Goal: Transaction & Acquisition: Purchase product/service

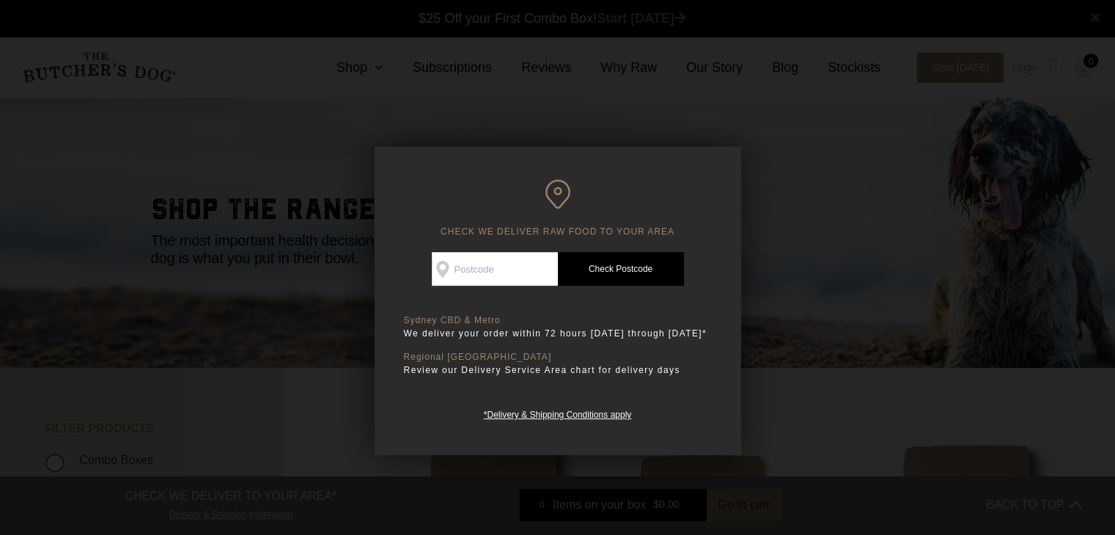
click at [816, 267] on div at bounding box center [557, 267] width 1115 height 535
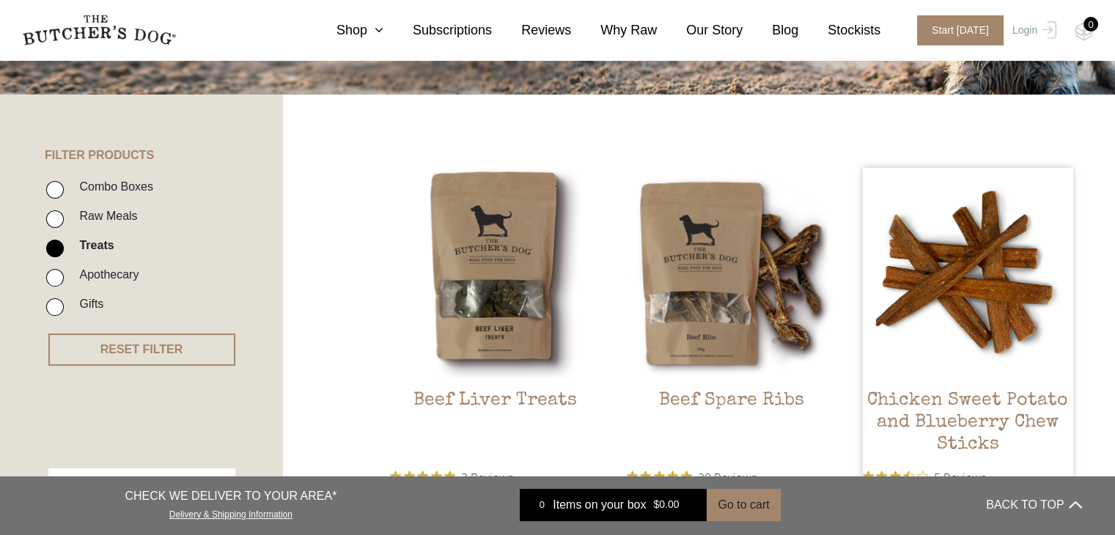
scroll to position [392, 0]
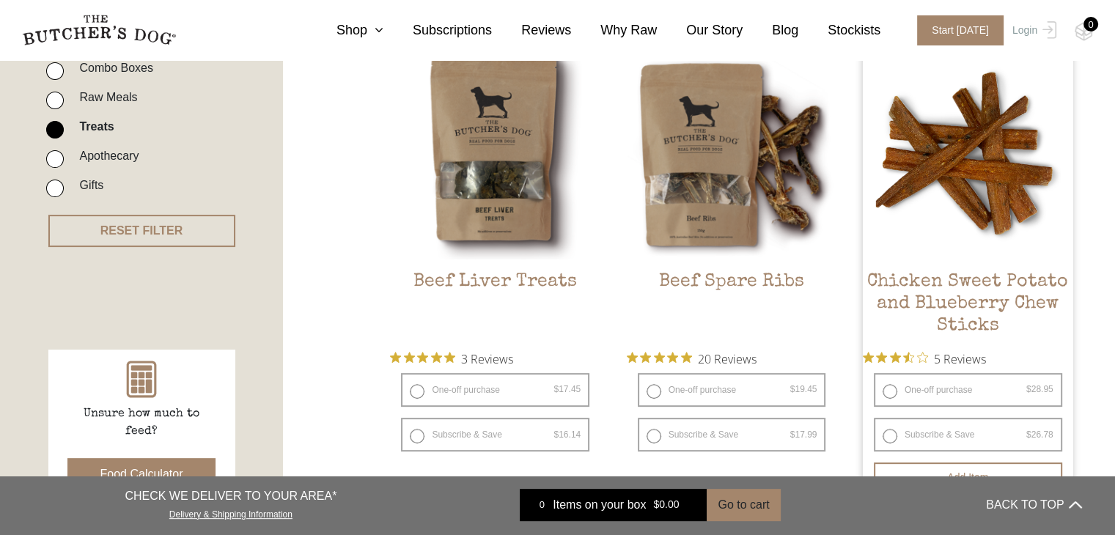
drag, startPoint x: 1125, startPoint y: 73, endPoint x: 1047, endPoint y: 100, distance: 82.3
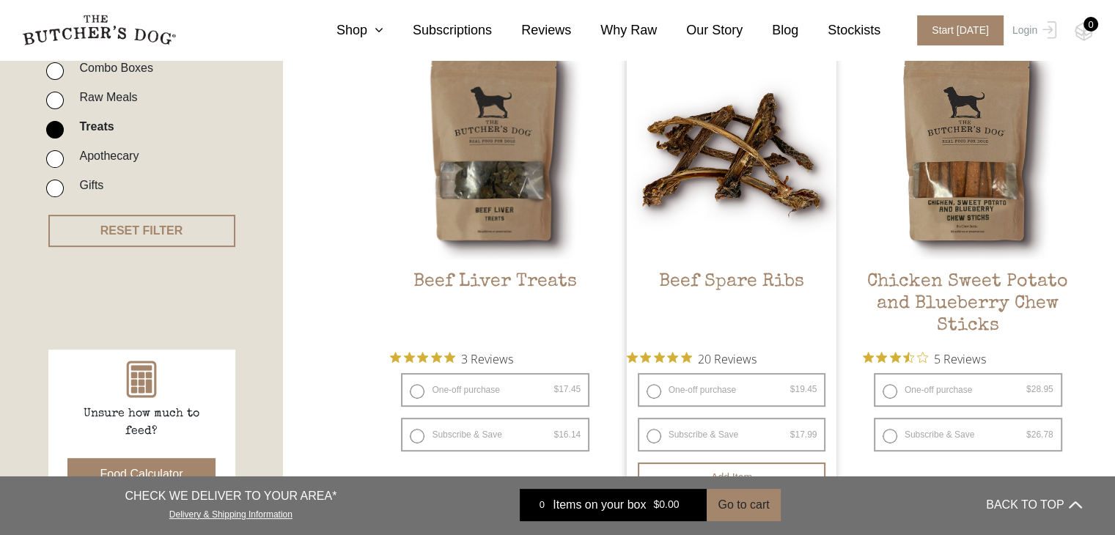
click at [655, 190] on img at bounding box center [732, 154] width 210 height 210
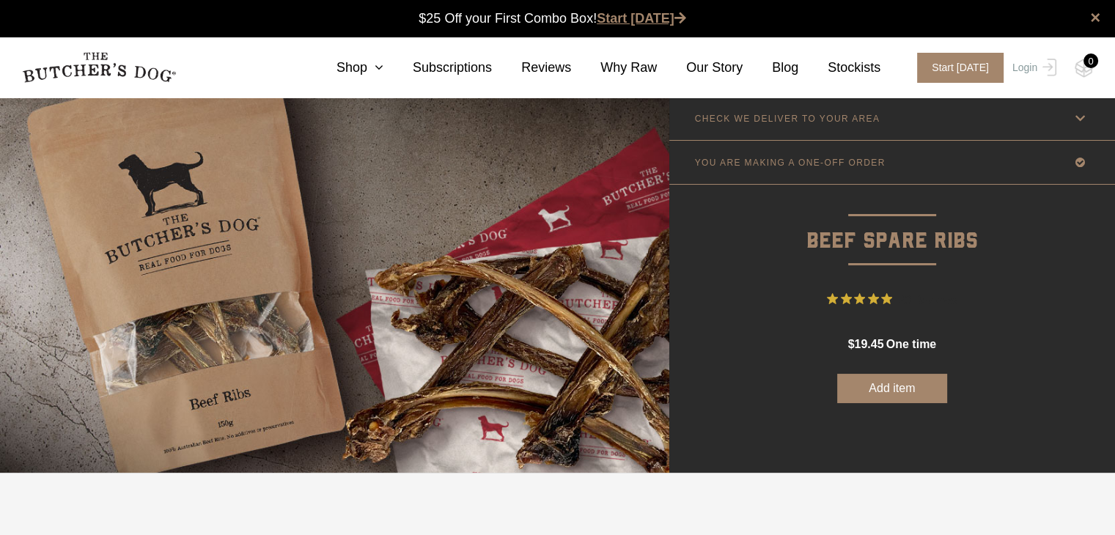
click at [616, 12] on link "Start [DATE]" at bounding box center [641, 18] width 89 height 15
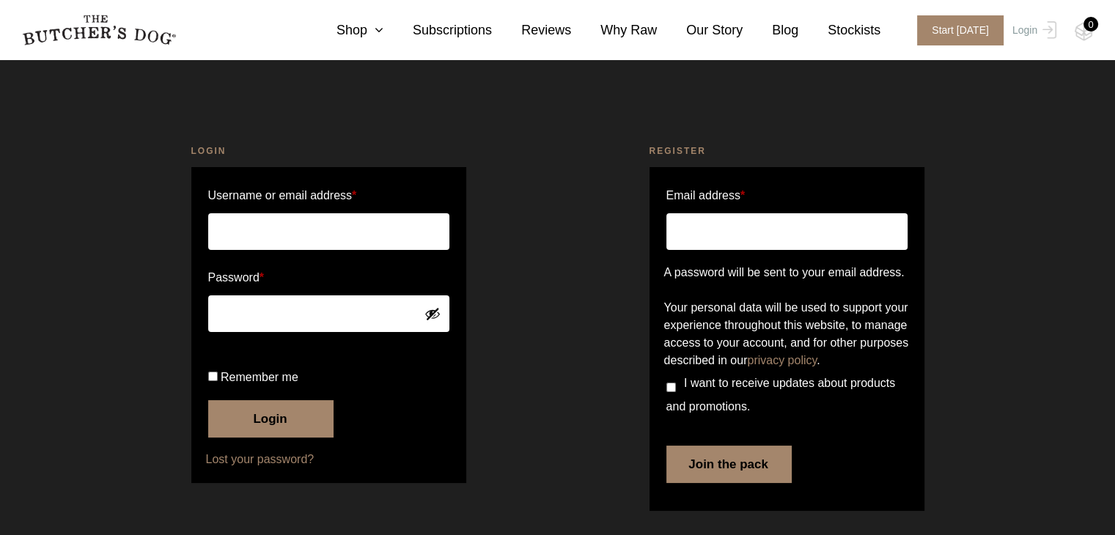
scroll to position [51, 0]
click at [383, 37] on link "Shop" at bounding box center [345, 31] width 76 height 20
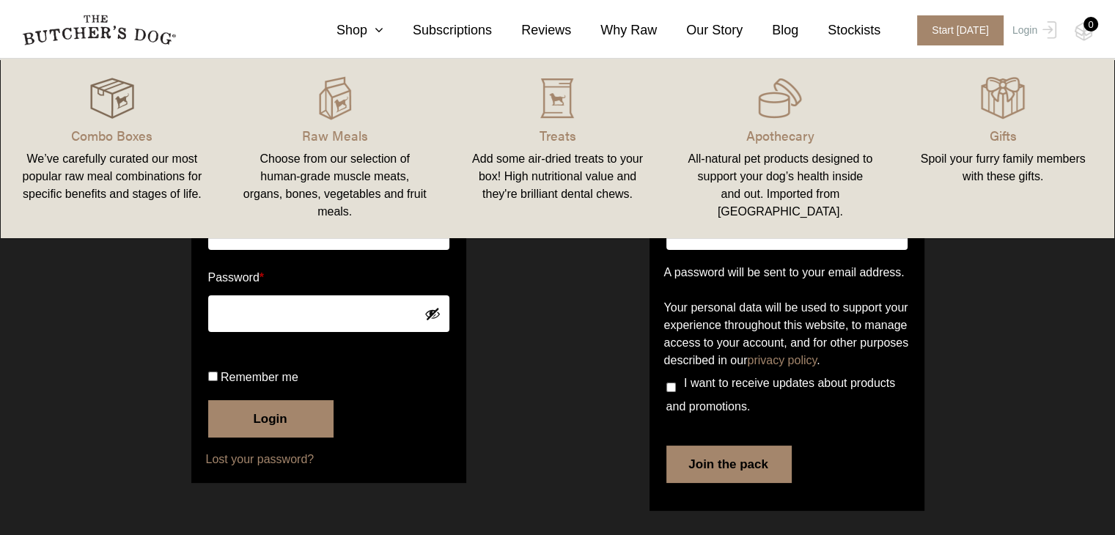
click at [103, 105] on img at bounding box center [112, 98] width 44 height 44
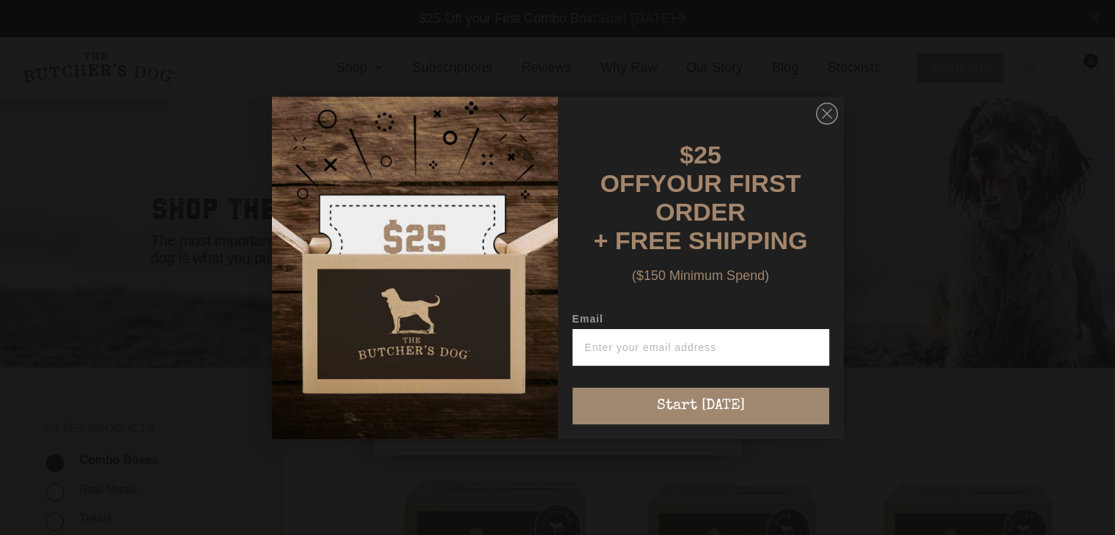
click at [843, 240] on div "Close dialog $25 OFF YOUR FIRST ORDER + FREE SHIPPING ($150 Minimum Spend) Emai…" at bounding box center [557, 268] width 601 height 372
click at [816, 109] on icon "Close dialog" at bounding box center [827, 114] width 22 height 22
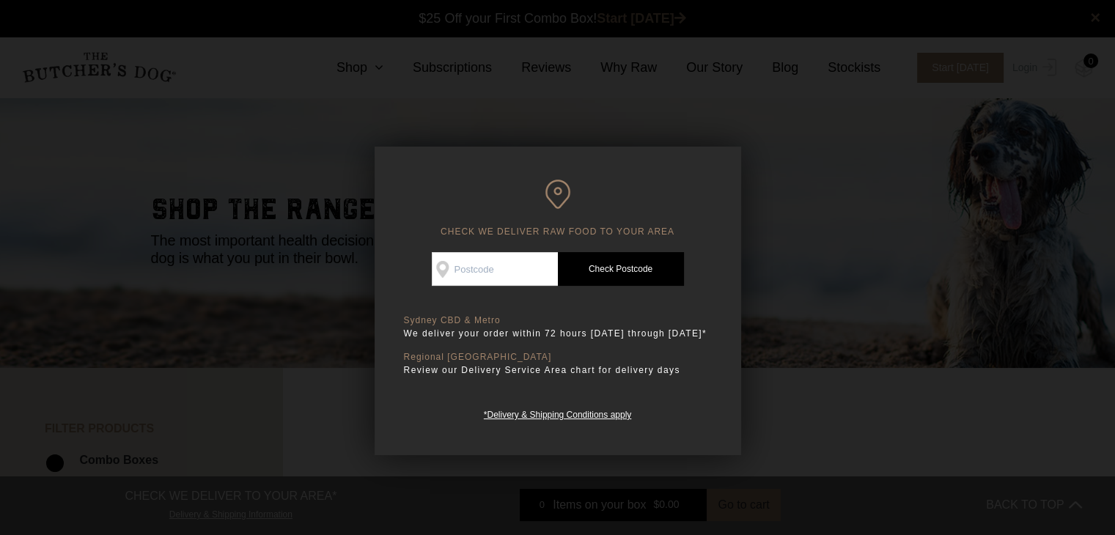
click at [888, 185] on div at bounding box center [557, 267] width 1115 height 535
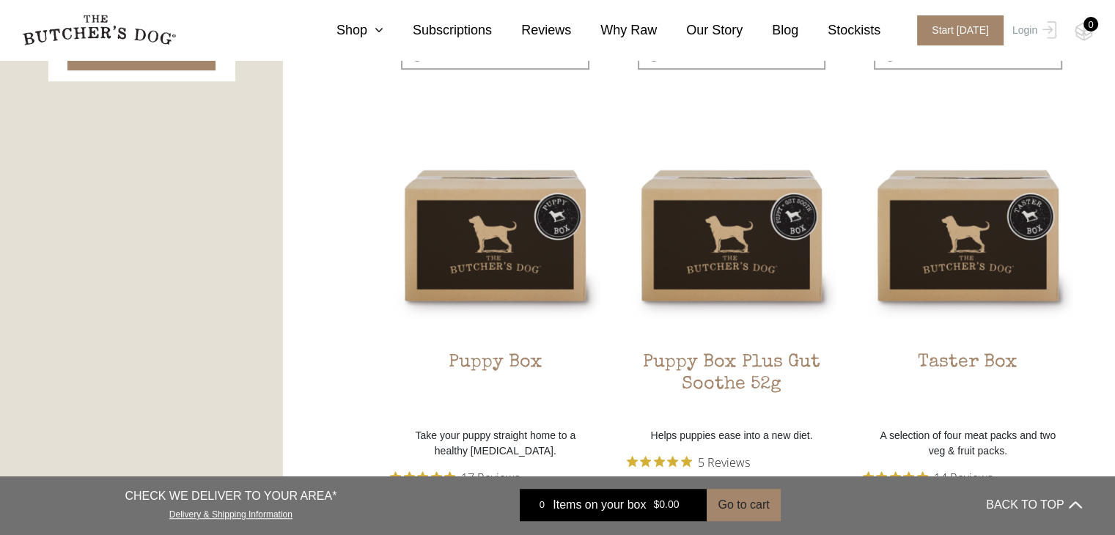
scroll to position [815, 0]
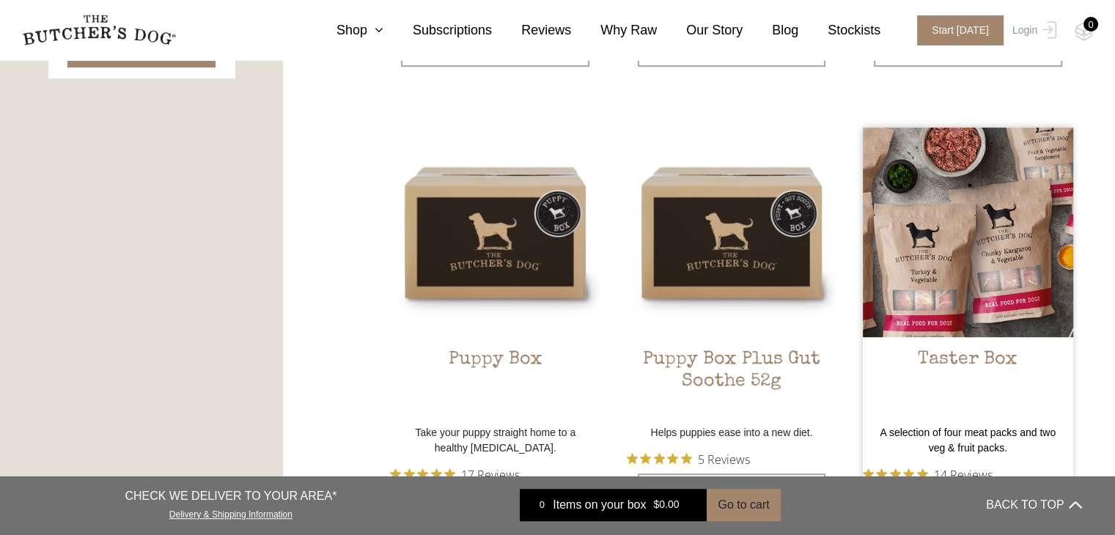
click at [966, 218] on img at bounding box center [968, 233] width 210 height 210
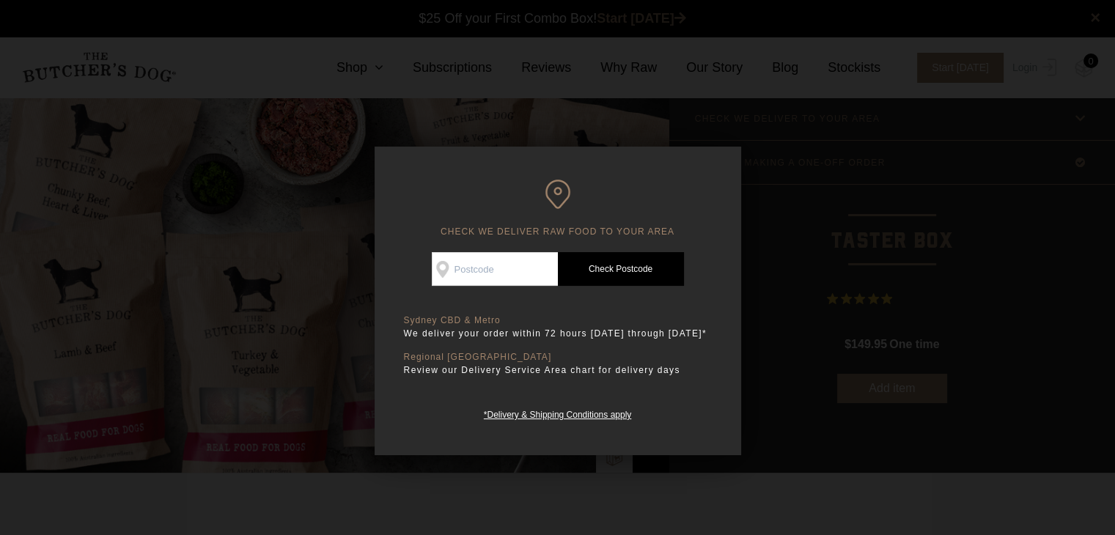
click at [966, 218] on div at bounding box center [557, 267] width 1115 height 535
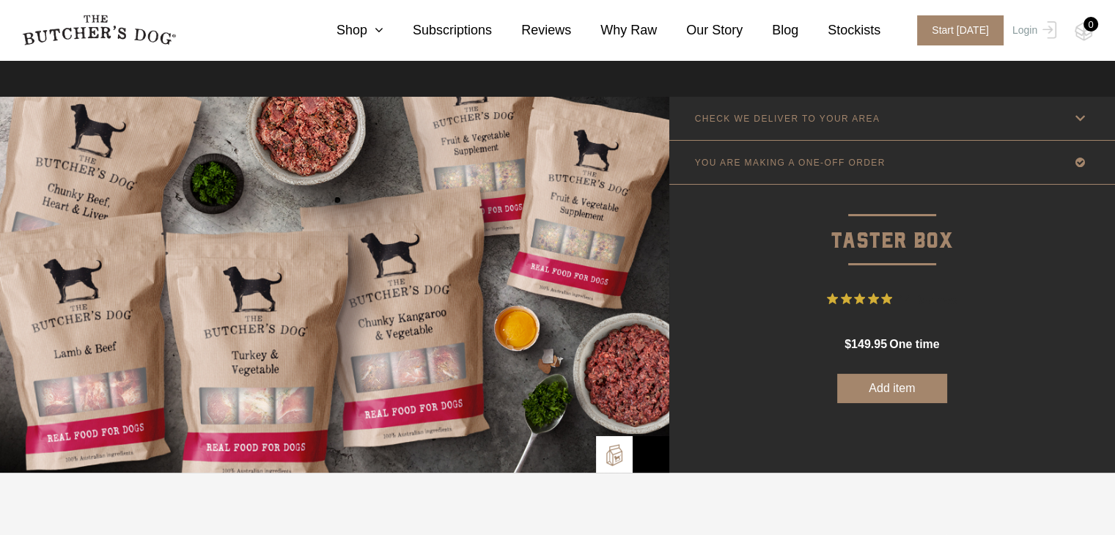
scroll to position [468, 0]
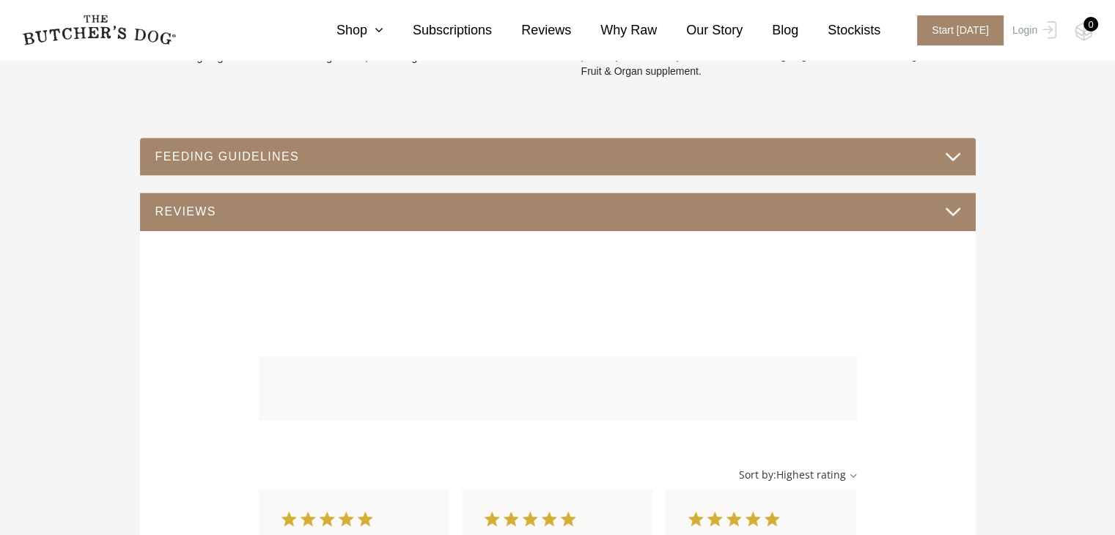
scroll to position [738, 0]
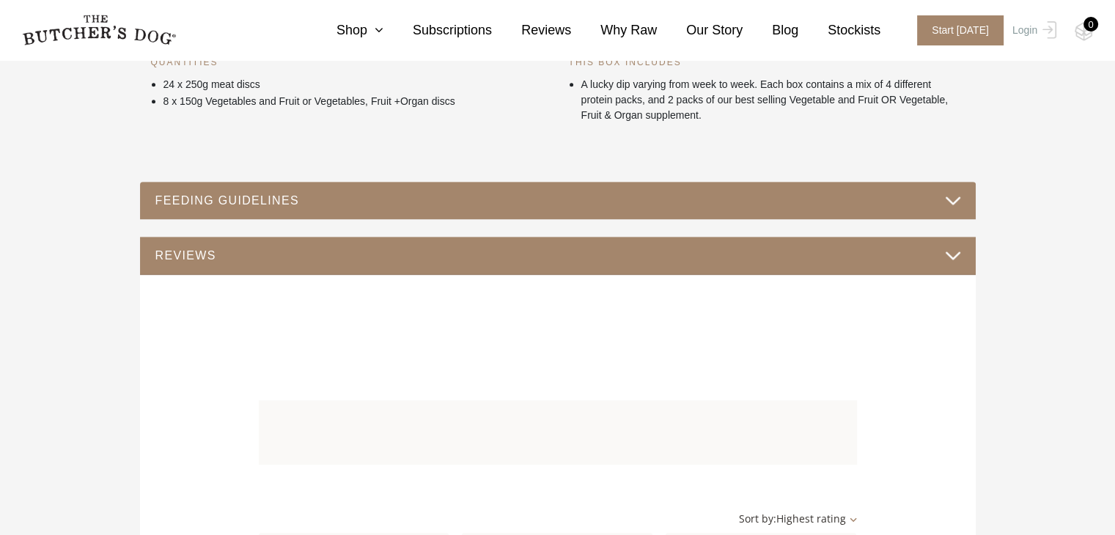
click at [885, 182] on div "FEEDING GUIDELINES" at bounding box center [557, 201] width 835 height 38
click at [899, 197] on button "FEEDING GUIDELINES" at bounding box center [558, 201] width 806 height 20
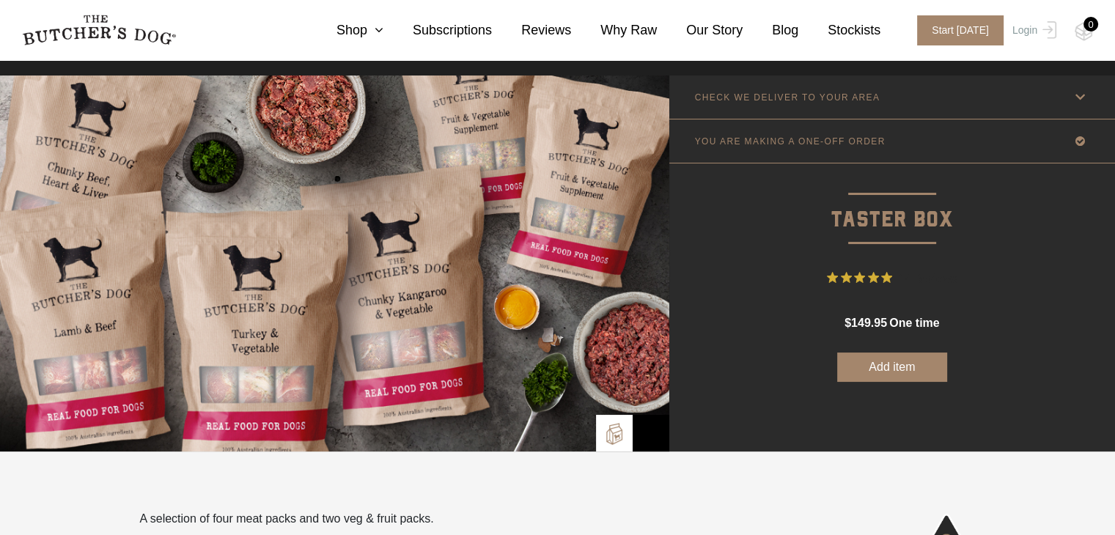
scroll to position [0, 0]
